Goal: Transaction & Acquisition: Purchase product/service

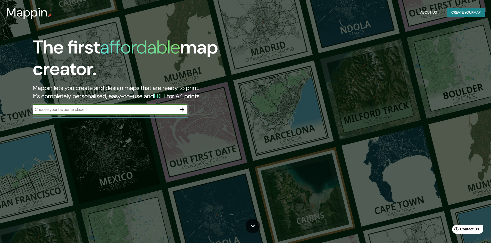
click at [103, 112] on input "text" at bounding box center [105, 110] width 144 height 6
type input "[GEOGRAPHIC_DATA]"
click at [186, 112] on button "button" at bounding box center [182, 110] width 10 height 10
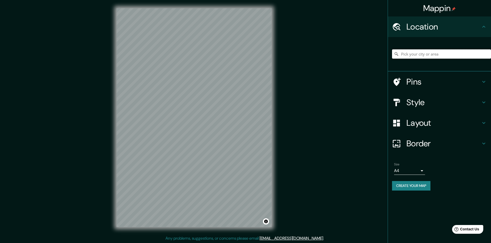
click at [421, 50] on input "Pick your city or area" at bounding box center [441, 53] width 99 height 9
type input "[PERSON_NAME], 23351, Peukan Bada, [GEOGRAPHIC_DATA], [GEOGRAPHIC_DATA], [GEOGR…"
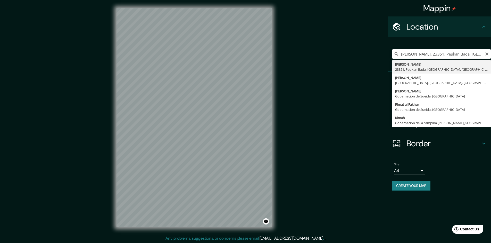
click at [436, 56] on input "[PERSON_NAME], 23351, Peukan Bada, [GEOGRAPHIC_DATA], [GEOGRAPHIC_DATA], [GEOGR…" at bounding box center [441, 53] width 99 height 9
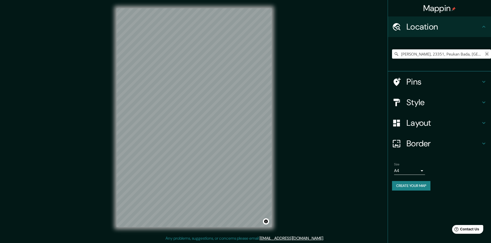
click at [486, 54] on icon "Clear" at bounding box center [486, 54] width 4 height 4
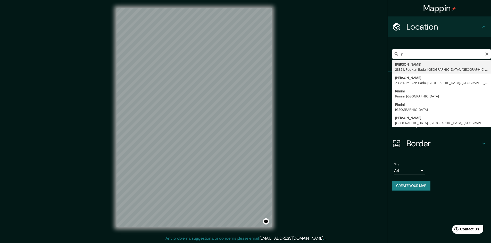
type input "r"
type input "Rímac, [GEOGRAPHIC_DATA], [GEOGRAPHIC_DATA], [GEOGRAPHIC_DATA]"
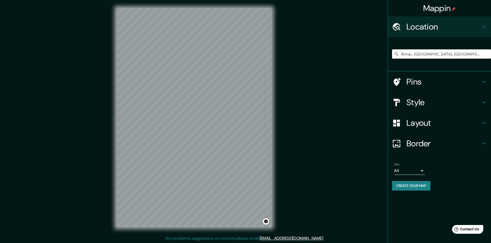
scroll to position [1, 0]
click at [484, 101] on icon at bounding box center [483, 102] width 6 height 6
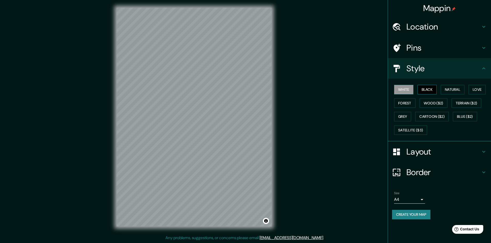
click at [431, 88] on button "Black" at bounding box center [426, 90] width 19 height 10
click at [450, 89] on button "Natural" at bounding box center [452, 90] width 24 height 10
click at [471, 90] on button "Love" at bounding box center [476, 90] width 17 height 10
click at [406, 103] on button "Forest" at bounding box center [404, 104] width 21 height 10
click at [424, 104] on button "Wood ($2)" at bounding box center [433, 104] width 28 height 10
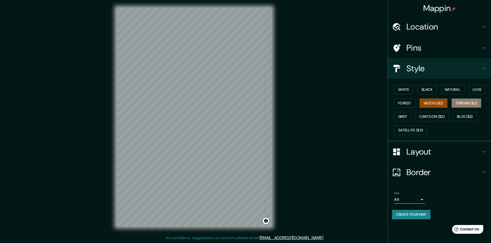
click at [469, 104] on button "Terrain ($2)" at bounding box center [466, 104] width 30 height 10
click at [405, 116] on button "Grey" at bounding box center [402, 117] width 17 height 10
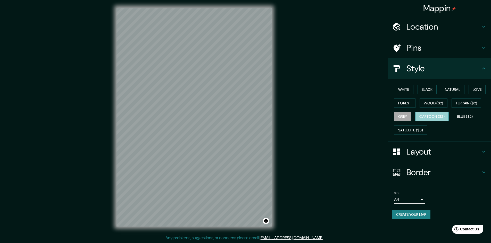
click at [423, 116] on button "Cartoon ($2)" at bounding box center [431, 117] width 33 height 10
click at [466, 114] on button "Blue ($2)" at bounding box center [465, 117] width 24 height 10
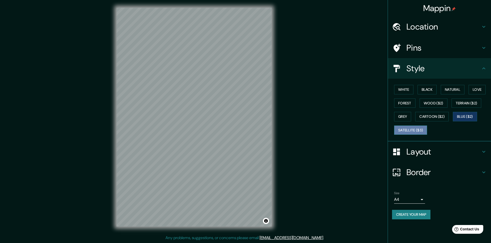
click at [405, 130] on button "Satellite ($3)" at bounding box center [410, 131] width 33 height 10
click at [403, 114] on button "Grey" at bounding box center [402, 117] width 17 height 10
click at [402, 104] on button "Forest" at bounding box center [404, 104] width 21 height 10
click at [405, 82] on div "White Black Natural Love Forest Wood ($2) Terrain ($2) Grey Cartoon ($2) Blue (…" at bounding box center [439, 110] width 103 height 63
click at [406, 87] on button "White" at bounding box center [403, 90] width 19 height 10
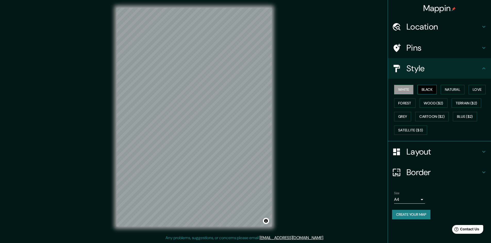
click at [429, 88] on button "Black" at bounding box center [426, 90] width 19 height 10
click at [457, 89] on button "Natural" at bounding box center [452, 90] width 24 height 10
click at [431, 88] on button "Black" at bounding box center [426, 90] width 19 height 10
drag, startPoint x: 275, startPoint y: 180, endPoint x: 332, endPoint y: 154, distance: 63.4
click at [332, 154] on div "Mappin Location [GEOGRAPHIC_DATA], [GEOGRAPHIC_DATA], [GEOGRAPHIC_DATA], [GEOGR…" at bounding box center [245, 121] width 491 height 244
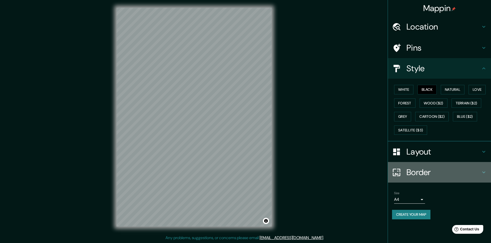
click at [480, 172] on icon at bounding box center [483, 172] width 6 height 6
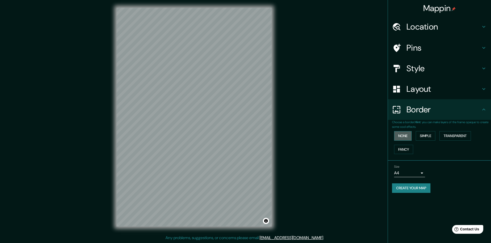
click at [410, 135] on button "None" at bounding box center [403, 136] width 18 height 10
click at [426, 135] on button "Simple" at bounding box center [425, 136] width 20 height 10
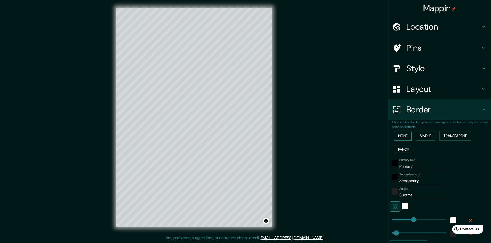
click at [398, 135] on button "None" at bounding box center [403, 136] width 18 height 10
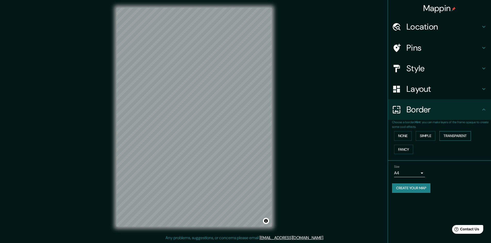
click at [450, 135] on button "Transparent" at bounding box center [454, 136] width 31 height 10
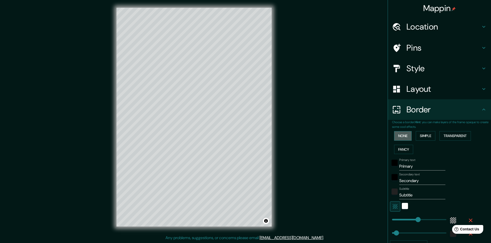
click at [400, 135] on button "None" at bounding box center [403, 136] width 18 height 10
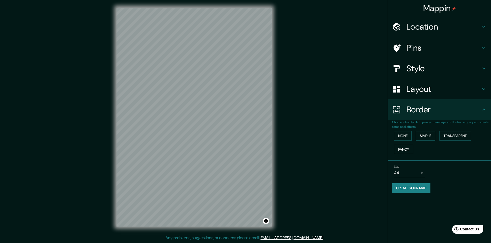
click at [411, 189] on button "Create your map" at bounding box center [411, 189] width 38 height 10
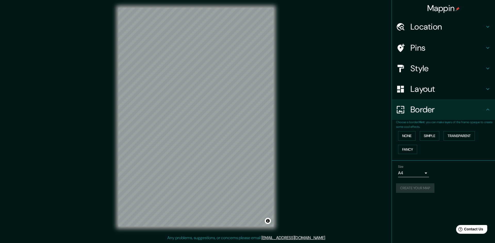
click at [422, 173] on body "Mappin Location [GEOGRAPHIC_DATA], [GEOGRAPHIC_DATA], [GEOGRAPHIC_DATA], [GEOGR…" at bounding box center [247, 120] width 495 height 243
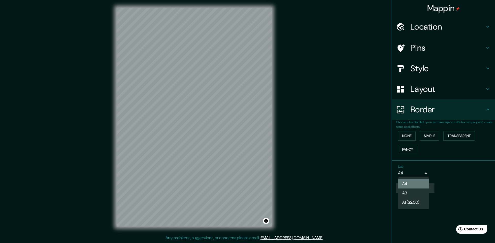
click at [413, 183] on li "A4" at bounding box center [413, 184] width 31 height 9
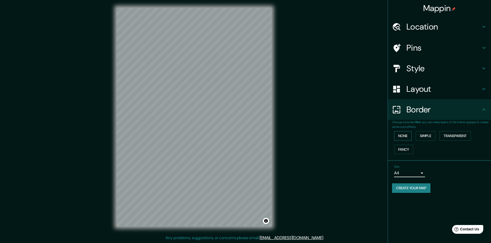
click at [399, 134] on button "None" at bounding box center [403, 136] width 18 height 10
click at [418, 189] on button "Create your map" at bounding box center [411, 189] width 38 height 10
click at [409, 190] on button "Create your map" at bounding box center [411, 189] width 38 height 10
click at [427, 190] on div "Create your map" at bounding box center [439, 189] width 95 height 10
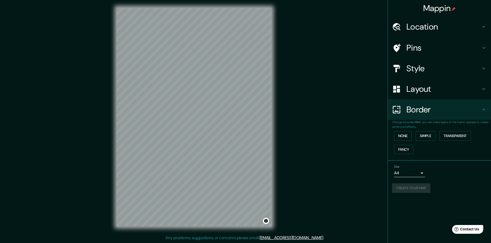
click at [427, 190] on div "Create your map" at bounding box center [439, 189] width 95 height 10
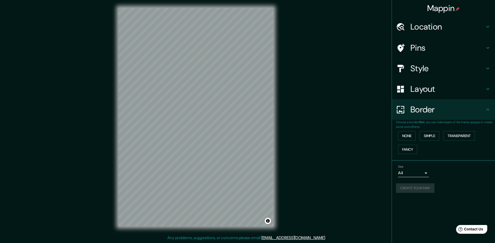
click at [421, 172] on body "Mappin Location [GEOGRAPHIC_DATA], [GEOGRAPHIC_DATA], [GEOGRAPHIC_DATA], [GEOGR…" at bounding box center [247, 120] width 495 height 243
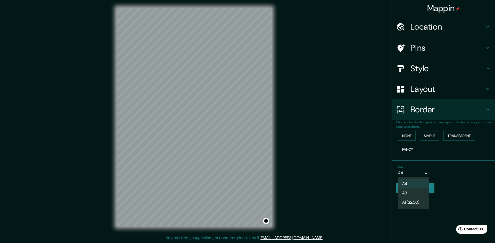
click at [438, 178] on div at bounding box center [247, 121] width 495 height 243
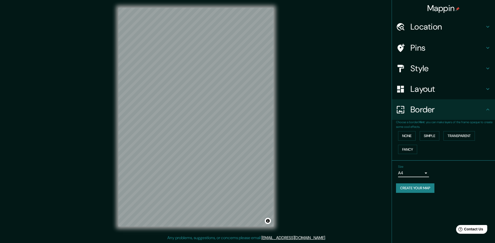
click at [423, 173] on body "Mappin Location [GEOGRAPHIC_DATA], [GEOGRAPHIC_DATA], [GEOGRAPHIC_DATA], [GEOGR…" at bounding box center [247, 120] width 495 height 243
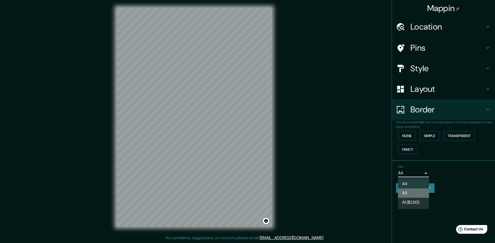
click at [409, 195] on li "A3" at bounding box center [413, 193] width 31 height 9
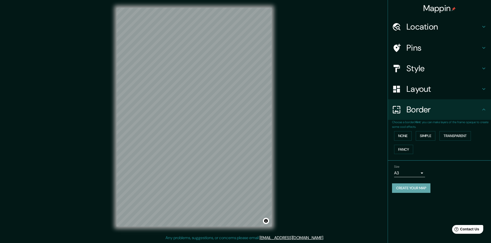
click at [415, 189] on button "Create your map" at bounding box center [411, 189] width 38 height 10
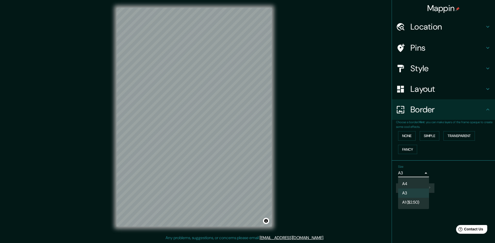
click at [421, 173] on body "Mappin Location [GEOGRAPHIC_DATA], [GEOGRAPHIC_DATA], [GEOGRAPHIC_DATA], [GEOGR…" at bounding box center [247, 120] width 495 height 243
click at [419, 186] on li "A4" at bounding box center [413, 184] width 31 height 9
type input "single"
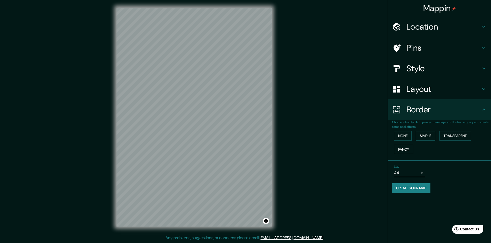
click at [422, 188] on button "Create your map" at bounding box center [411, 189] width 38 height 10
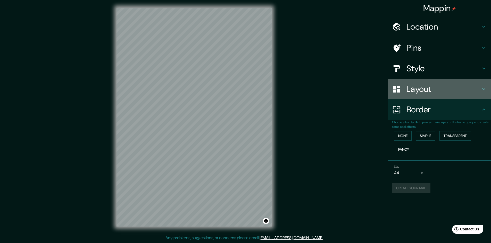
click at [480, 89] on h4 "Layout" at bounding box center [443, 89] width 74 height 10
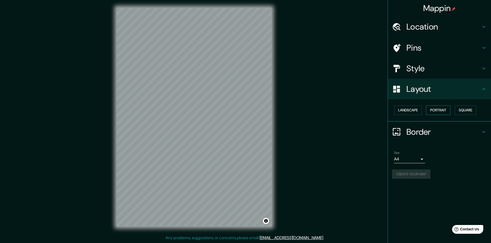
click at [441, 113] on button "Portrait" at bounding box center [438, 111] width 24 height 10
click at [416, 113] on button "Landscape" at bounding box center [408, 111] width 28 height 10
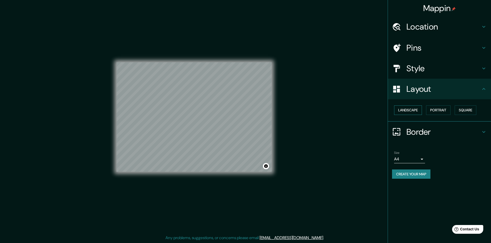
click at [413, 109] on button "Landscape" at bounding box center [408, 111] width 28 height 10
drag, startPoint x: 406, startPoint y: 110, endPoint x: 434, endPoint y: 110, distance: 28.3
click at [406, 110] on button "Landscape" at bounding box center [408, 111] width 28 height 10
click at [463, 110] on button "Square" at bounding box center [465, 111] width 22 height 10
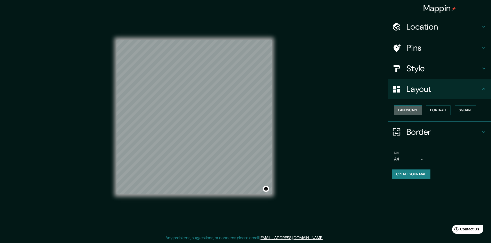
click at [403, 111] on button "Landscape" at bounding box center [408, 111] width 28 height 10
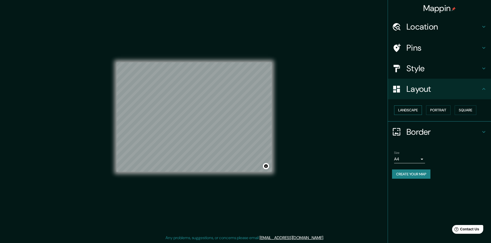
click at [403, 111] on button "Landscape" at bounding box center [408, 111] width 28 height 10
click at [428, 110] on button "Portrait" at bounding box center [438, 111] width 24 height 10
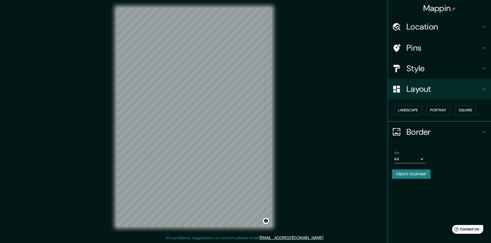
click at [346, 131] on div "Mappin Location [GEOGRAPHIC_DATA], [GEOGRAPHIC_DATA], [GEOGRAPHIC_DATA], [GEOGR…" at bounding box center [245, 121] width 491 height 244
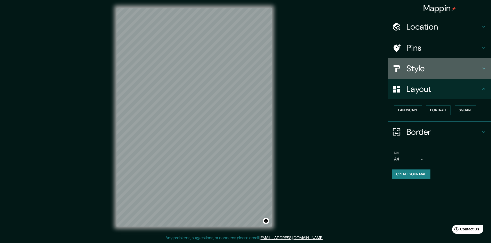
click at [429, 66] on h4 "Style" at bounding box center [443, 68] width 74 height 10
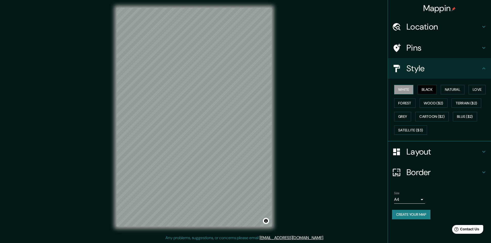
click at [402, 88] on button "White" at bounding box center [403, 90] width 19 height 10
